Goal: Task Accomplishment & Management: Manage account settings

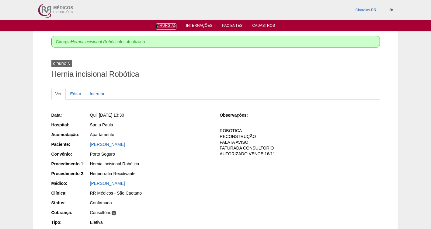
click at [162, 27] on link "Cirurgias" at bounding box center [166, 26] width 20 height 6
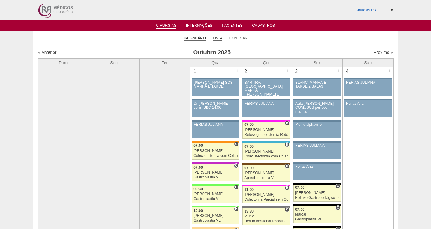
click at [214, 38] on link "Lista" at bounding box center [217, 38] width 9 height 5
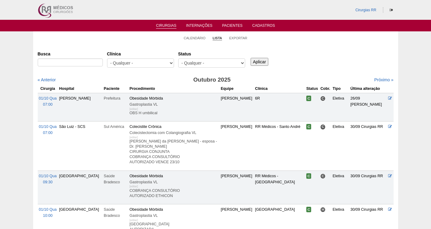
click at [206, 63] on select "- Qualquer - Reservada Confirmada Suspensa Cancelada" at bounding box center [211, 62] width 67 height 9
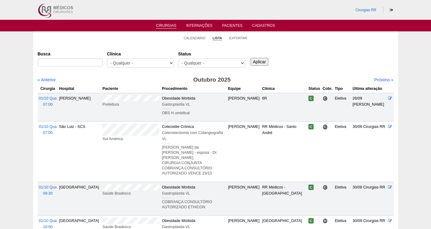
select select "resr"
click at [178, 58] on select "- Qualquer - Reservada Confirmada Suspensa Cancelada" at bounding box center [211, 62] width 67 height 9
click at [260, 64] on input "Aplicar" at bounding box center [260, 62] width 18 height 8
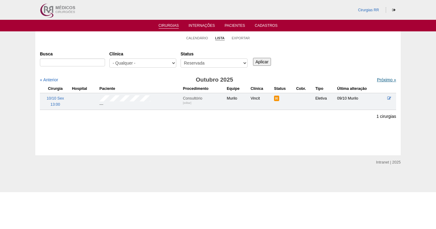
click at [378, 80] on link "Próximo »" at bounding box center [386, 79] width 19 height 5
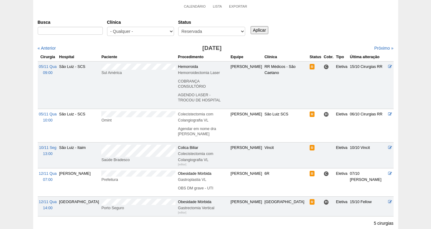
scroll to position [32, 0]
click at [44, 199] on span "12/11 Qua" at bounding box center [48, 201] width 18 height 4
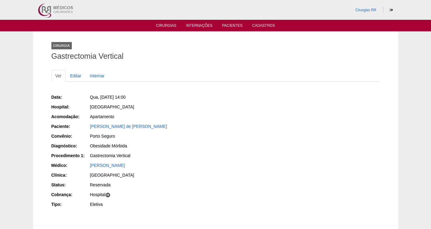
drag, startPoint x: 124, startPoint y: 126, endPoint x: 87, endPoint y: 125, distance: 36.8
click at [87, 125] on div "Paciente: [PERSON_NAME] de [PERSON_NAME]" at bounding box center [131, 127] width 160 height 8
copy div "Paciente: [PERSON_NAME] de [PERSON_NAME]"
click at [179, 107] on div "[GEOGRAPHIC_DATA]" at bounding box center [150, 107] width 121 height 6
drag, startPoint x: 145, startPoint y: 96, endPoint x: 99, endPoint y: 95, distance: 45.6
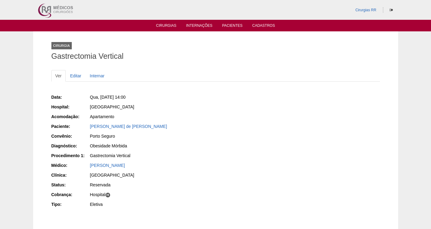
click at [99, 95] on div "Qua, [DATE] 14:00" at bounding box center [150, 97] width 121 height 6
copy span "[DATE] 14:00"
click at [78, 76] on link "Editar" at bounding box center [75, 76] width 19 height 12
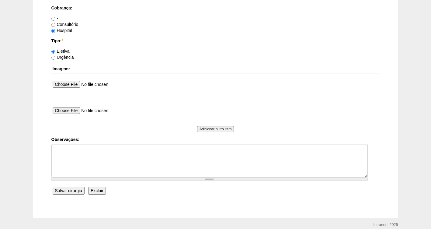
scroll to position [555, 0]
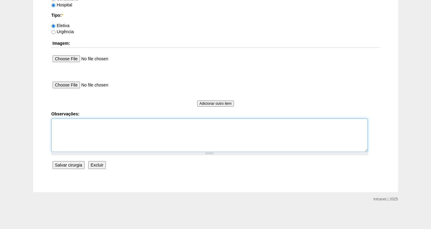
click at [81, 125] on textarea "Observações:" at bounding box center [209, 134] width 316 height 33
type textarea "FATURADA HOSPITAL AUTORIZADA- PRECISA REVALIDAR A GUIA VENCEU NO DIA 05/10"
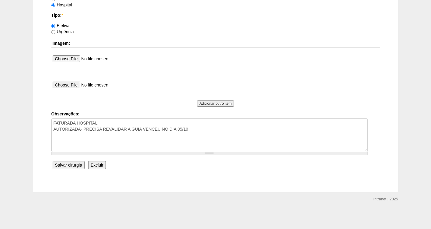
click at [80, 165] on input "Salvar cirurgia" at bounding box center [69, 165] width 32 height 8
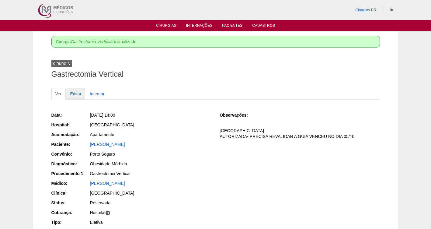
click at [72, 94] on link "Editar" at bounding box center [75, 94] width 19 height 12
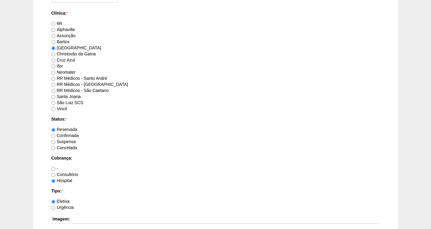
scroll to position [387, 0]
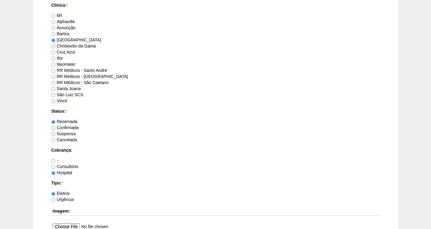
click at [64, 126] on label "Confirmada" at bounding box center [64, 127] width 27 height 5
click at [55, 126] on input "Confirmada" at bounding box center [53, 128] width 4 height 4
radio input "true"
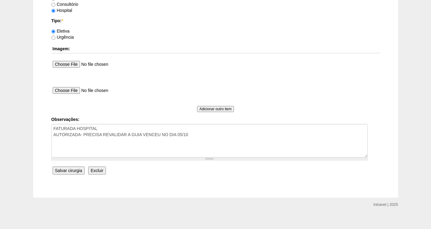
scroll to position [555, 0]
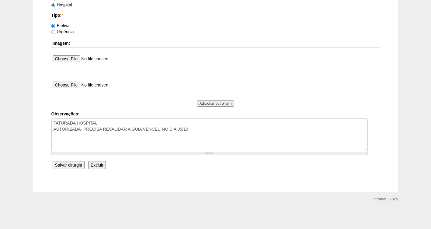
click at [62, 163] on input "Salvar cirurgia" at bounding box center [69, 165] width 32 height 8
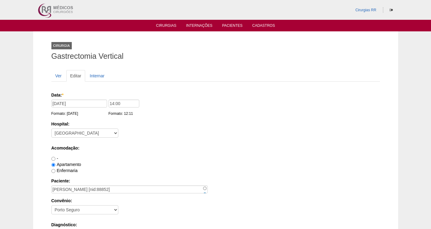
scroll to position [555, 0]
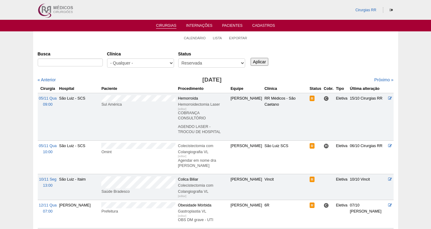
scroll to position [32, 0]
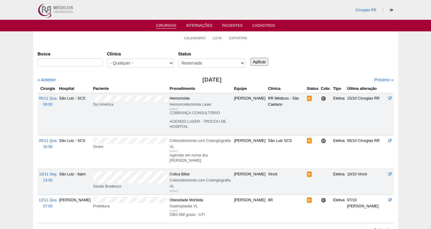
scroll to position [32, 0]
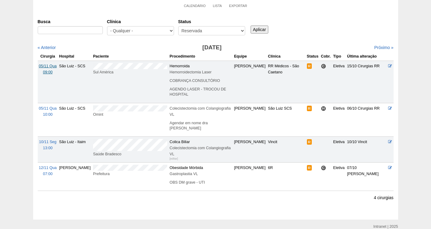
click at [45, 65] on span "05/11 Qua" at bounding box center [48, 66] width 18 height 4
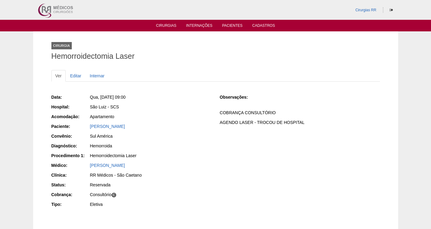
drag, startPoint x: 135, startPoint y: 126, endPoint x: 89, endPoint y: 126, distance: 46.2
click at [89, 126] on div "Paciente: [PERSON_NAME]" at bounding box center [131, 127] width 160 height 8
click at [77, 75] on link "Editar" at bounding box center [75, 76] width 19 height 12
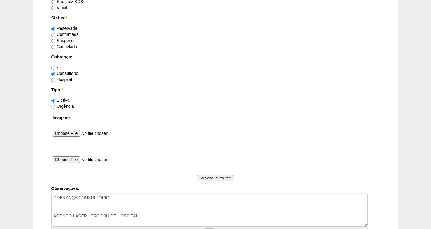
scroll to position [493, 0]
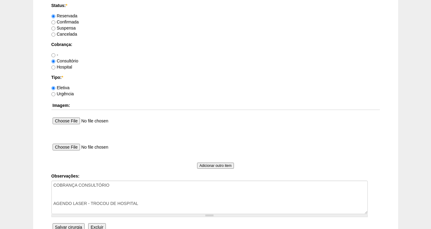
click at [77, 23] on label "Confirmada" at bounding box center [64, 21] width 27 height 5
click at [55, 23] on input "Confirmada" at bounding box center [53, 22] width 4 height 4
radio input "true"
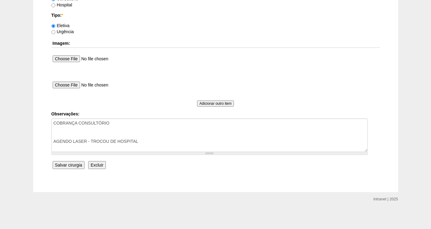
click at [72, 165] on input "Salvar cirurgia" at bounding box center [69, 165] width 32 height 8
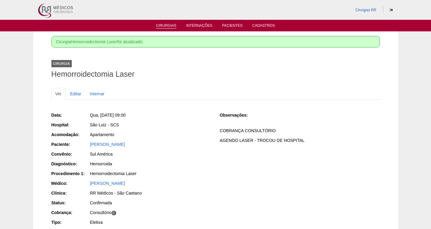
click at [165, 28] on link "Cirurgias" at bounding box center [166, 25] width 20 height 5
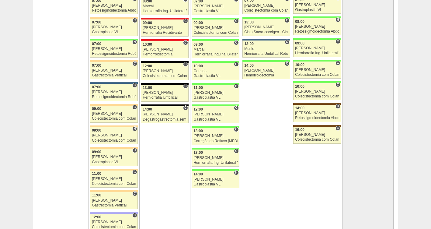
scroll to position [1363, 0]
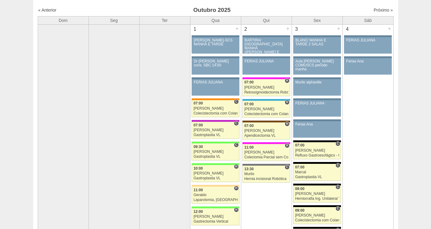
scroll to position [12, 0]
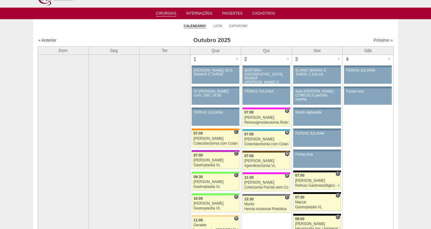
click at [217, 22] on li "Lista" at bounding box center [217, 25] width 9 height 9
click at [215, 27] on link "Lista" at bounding box center [217, 26] width 9 height 5
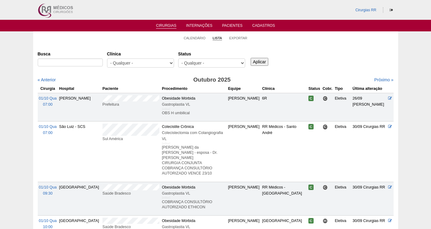
select select "resr"
click at [178, 58] on select "- Qualquer - Reservada Confirmada Suspensa Cancelada" at bounding box center [211, 62] width 67 height 9
click at [260, 61] on input "Aplicar" at bounding box center [260, 62] width 18 height 8
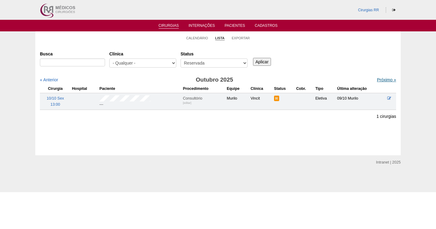
click at [378, 81] on link "Próximo »" at bounding box center [386, 79] width 19 height 5
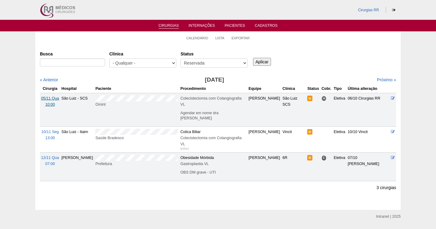
click at [50, 99] on span "05/11 Qua" at bounding box center [50, 98] width 18 height 4
click at [49, 101] on td "[DATE] 10:00" at bounding box center [50, 109] width 20 height 33
click at [50, 97] on span "05/11 Qua" at bounding box center [50, 98] width 18 height 4
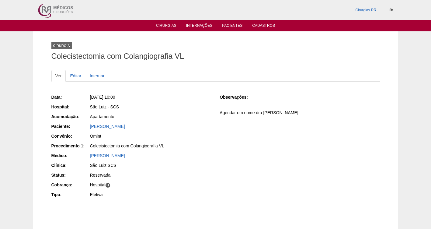
drag, startPoint x: 152, startPoint y: 126, endPoint x: 85, endPoint y: 124, distance: 67.3
click at [85, 124] on div "Paciente: ALEXANDRE BASSUTO" at bounding box center [131, 127] width 160 height 8
